Goal: Task Accomplishment & Management: Use online tool/utility

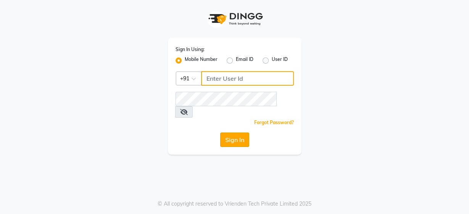
type input "9860439414"
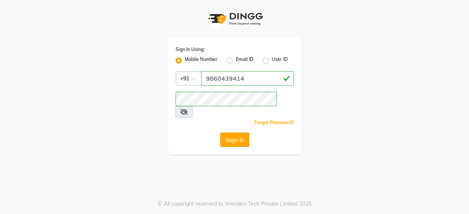
click at [238, 133] on button "Sign In" at bounding box center [234, 140] width 29 height 14
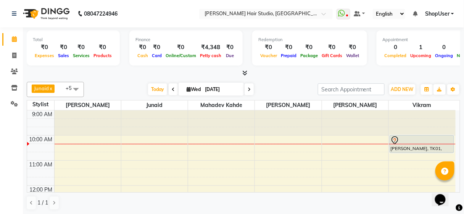
click at [172, 87] on icon at bounding box center [173, 89] width 3 height 5
type input "02-09-2025"
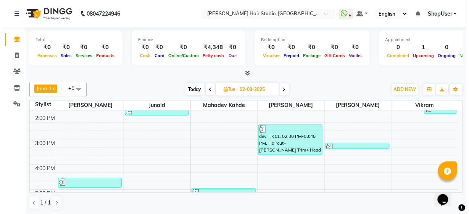
scroll to position [92, 0]
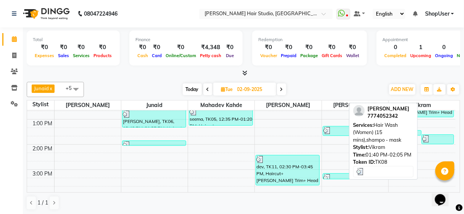
click at [434, 142] on div "Mayara Joshi, TK08, 01:40 PM-02:05 PM, Hair Wash (Women) (15 mins),shampo - mask" at bounding box center [437, 139] width 31 height 9
select select "3"
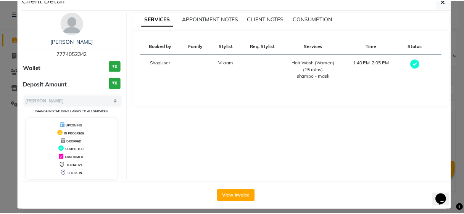
scroll to position [22, 0]
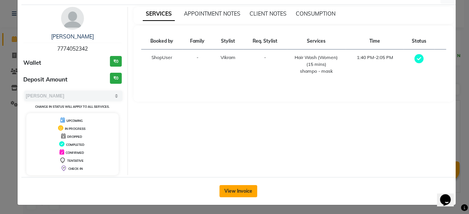
click at [232, 191] on button "View Invoice" at bounding box center [238, 191] width 38 height 12
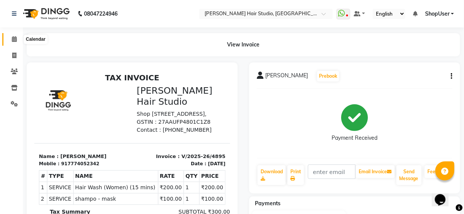
click at [15, 40] on icon at bounding box center [14, 39] width 5 height 6
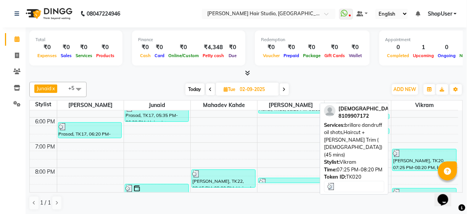
scroll to position [263, 0]
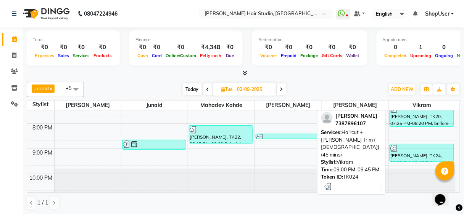
click at [415, 156] on div "sanket, TK24, 09:00 PM-09:45 PM, Haircut + Beard Trim ( Male) (45 mins)" at bounding box center [422, 153] width 64 height 17
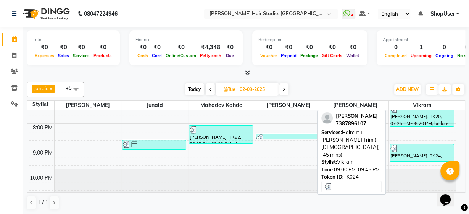
select select "3"
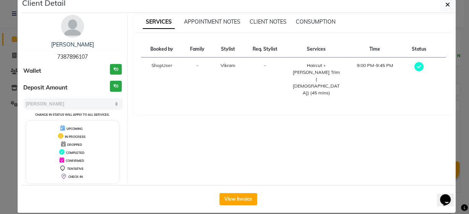
scroll to position [22, 0]
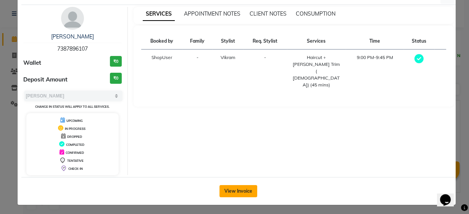
click at [222, 189] on button "View Invoice" at bounding box center [238, 191] width 38 height 12
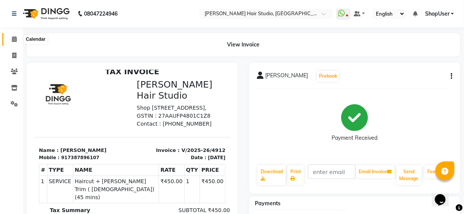
click at [13, 39] on icon at bounding box center [14, 39] width 5 height 6
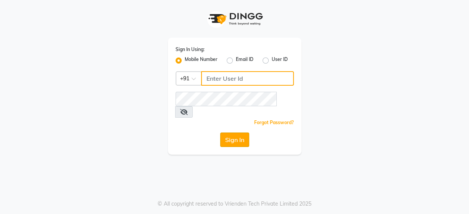
type input "9860439414"
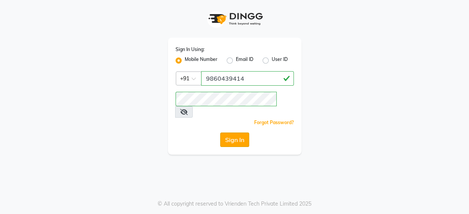
click at [238, 133] on button "Sign In" at bounding box center [234, 140] width 29 height 14
click at [238, 133] on div "Sign In" at bounding box center [234, 140] width 118 height 14
